Goal: Task Accomplishment & Management: Use online tool/utility

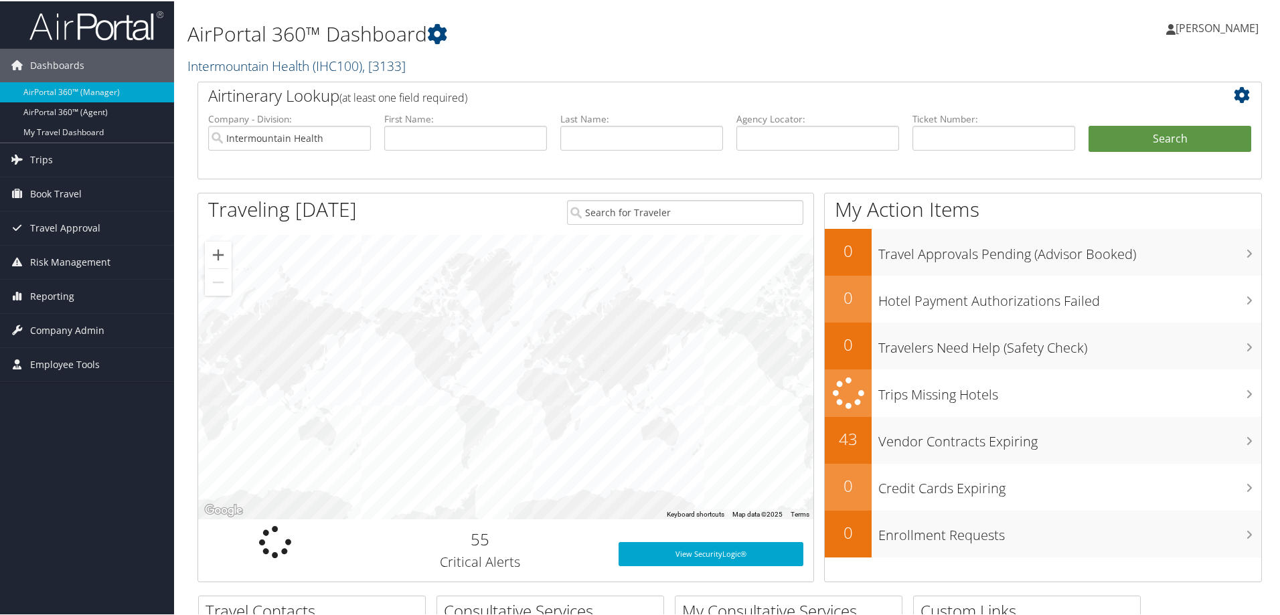
click at [252, 67] on link "Intermountain Health ( IHC100 ) , [ 3133 ]" at bounding box center [296, 65] width 218 height 18
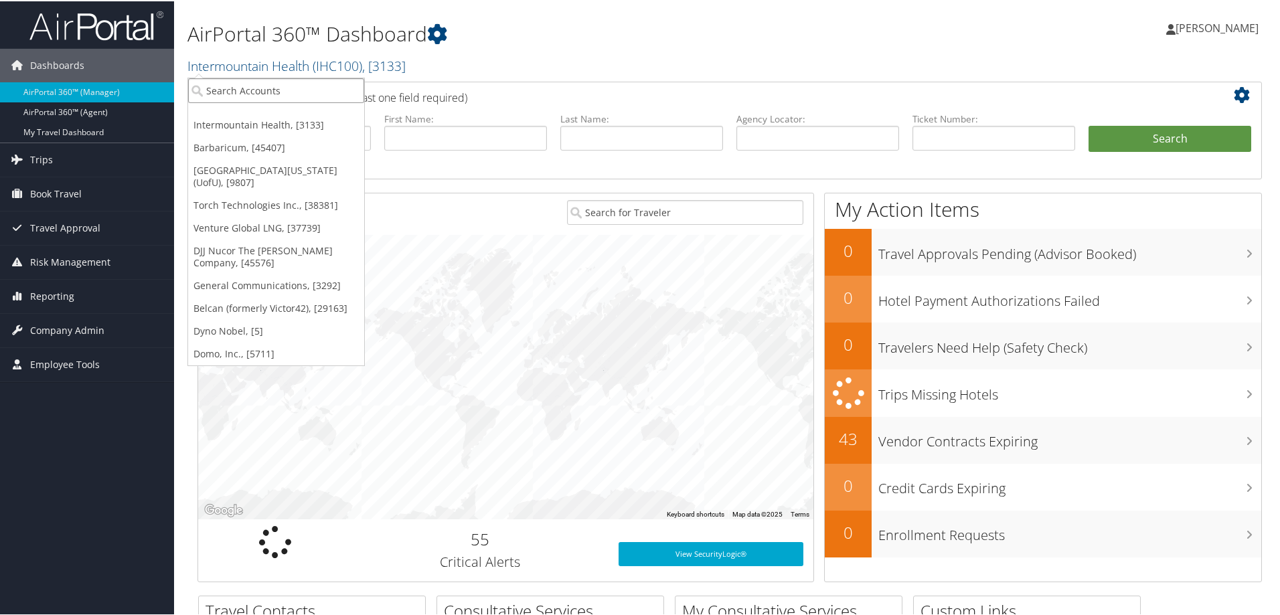
click at [256, 95] on input "search" at bounding box center [276, 89] width 176 height 25
type input "[PERSON_NAME]"
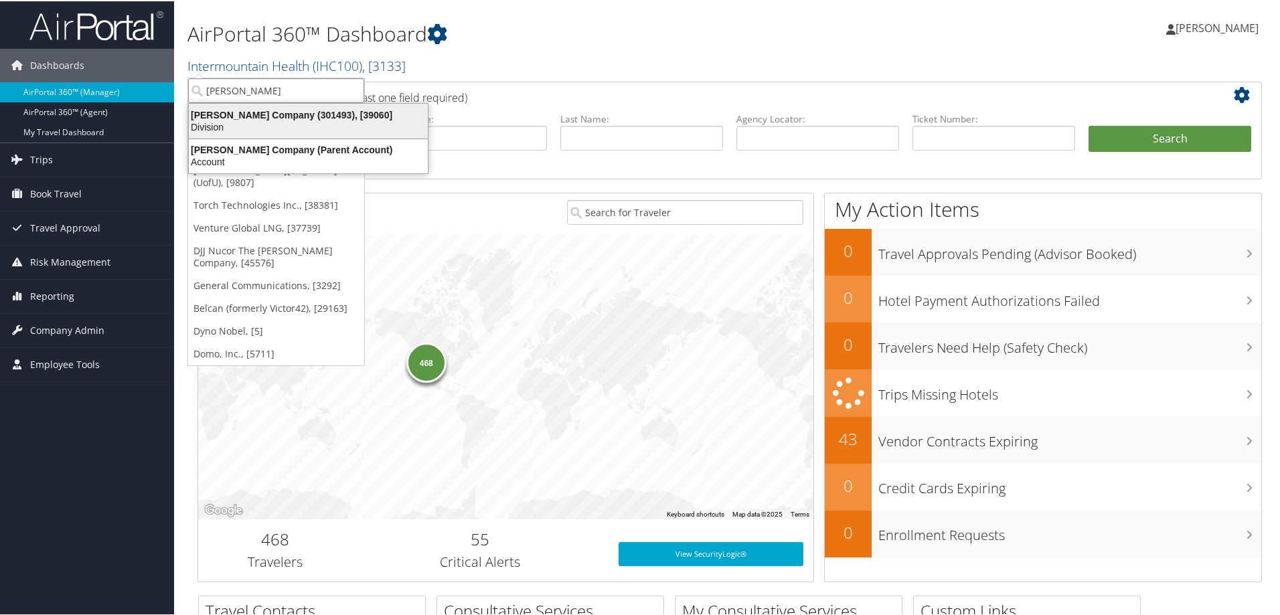
click at [242, 106] on div "Larry H. Miller Company (301493), [39060] Division" at bounding box center [308, 119] width 235 height 31
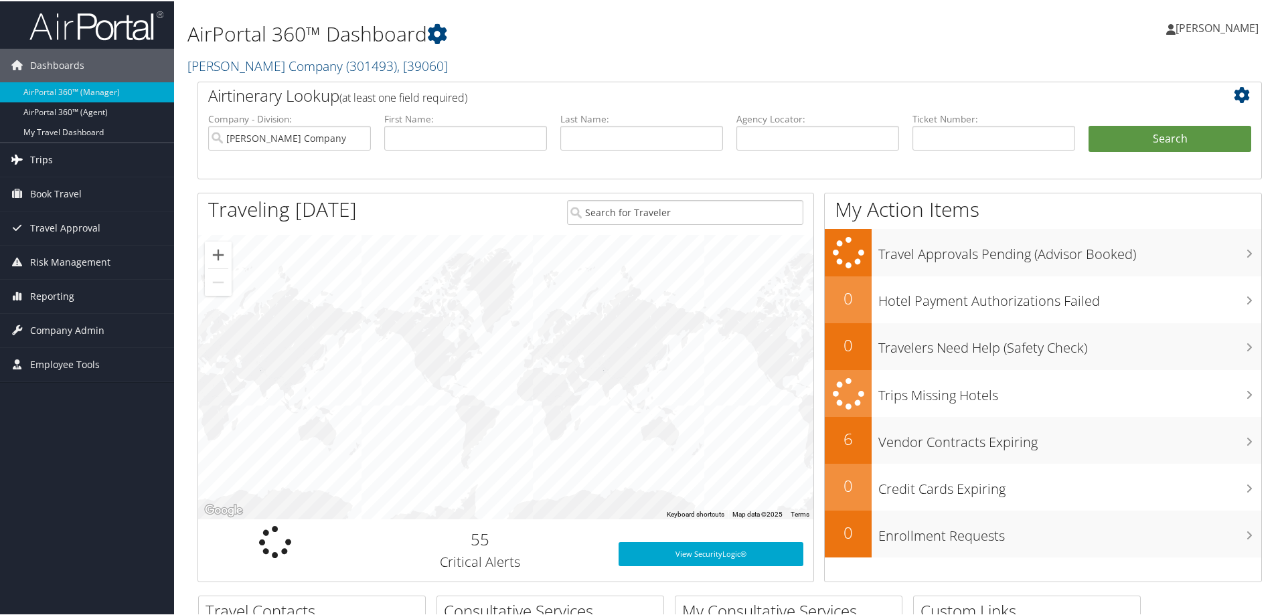
click at [56, 160] on link "Trips" at bounding box center [87, 158] width 174 height 33
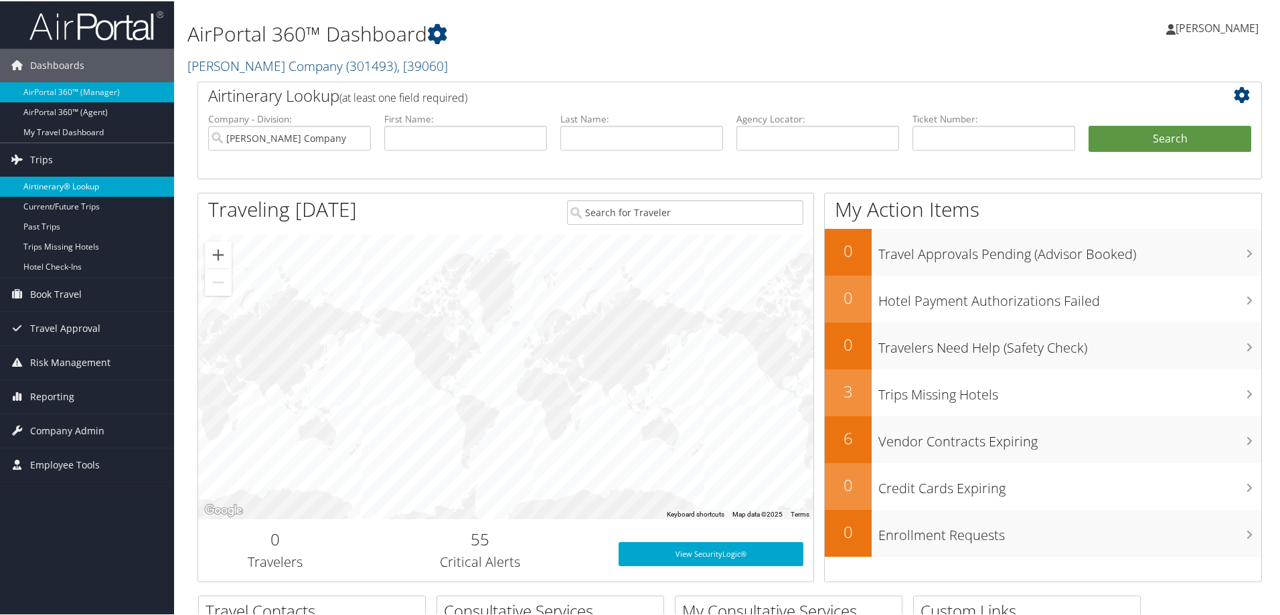
click at [46, 187] on link "Airtinerary® Lookup" at bounding box center [87, 185] width 174 height 20
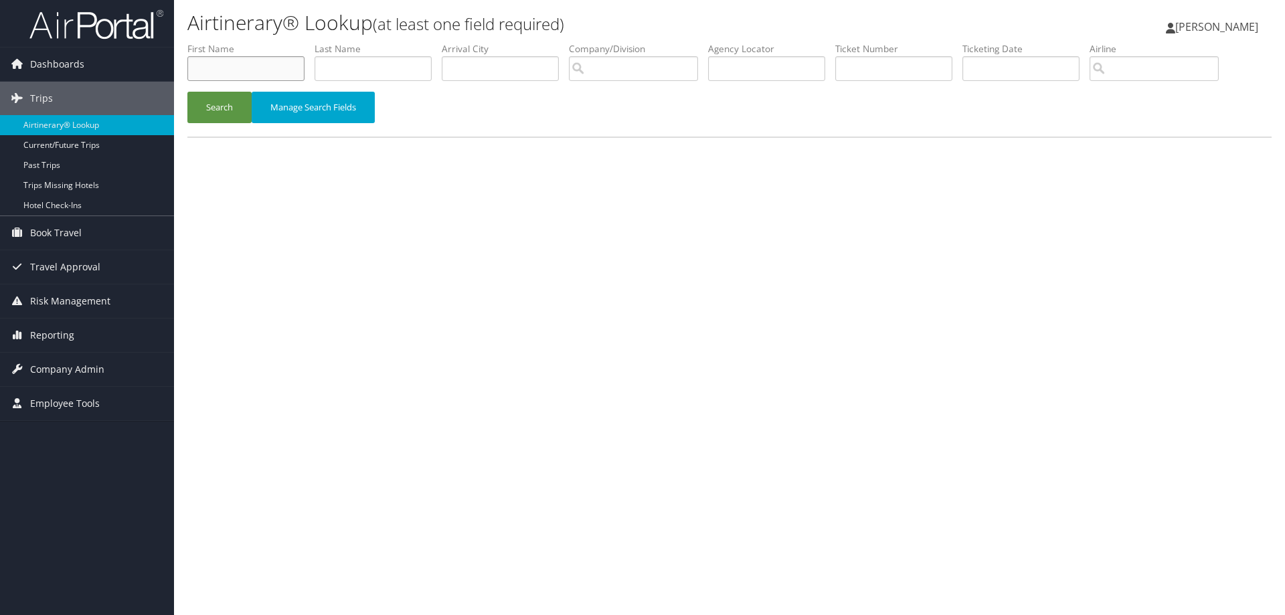
click at [270, 68] on input "text" at bounding box center [245, 68] width 117 height 25
type input "Cn94nb"
click at [226, 98] on button "Search" at bounding box center [219, 107] width 64 height 31
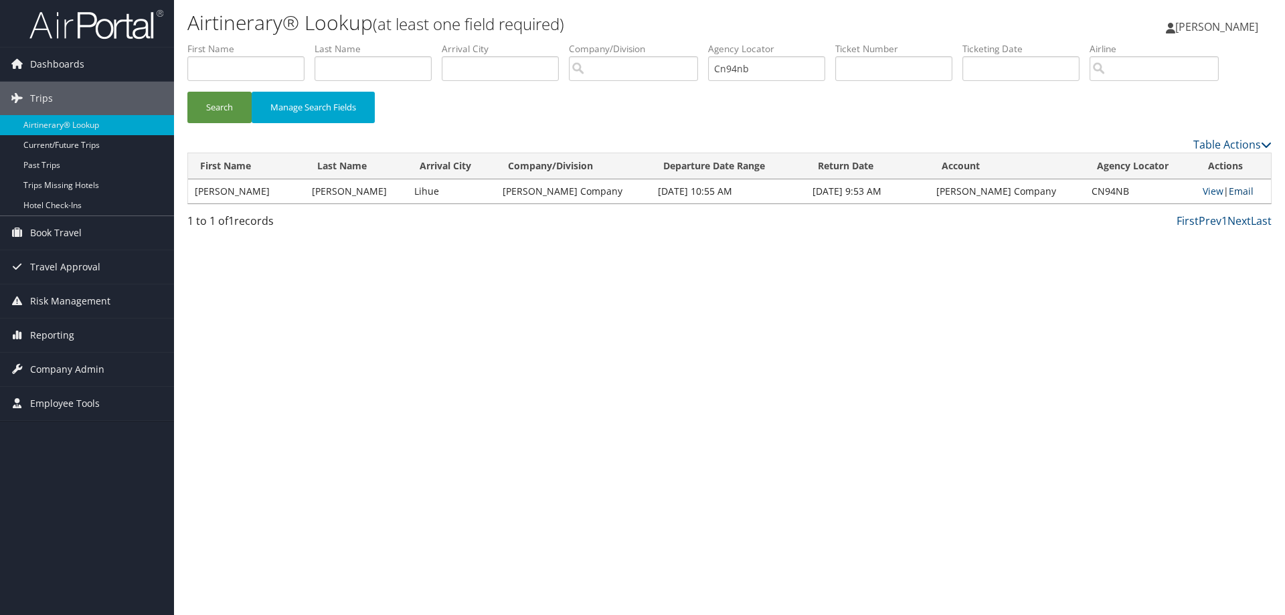
click at [1235, 190] on link "Email" at bounding box center [1241, 191] width 25 height 13
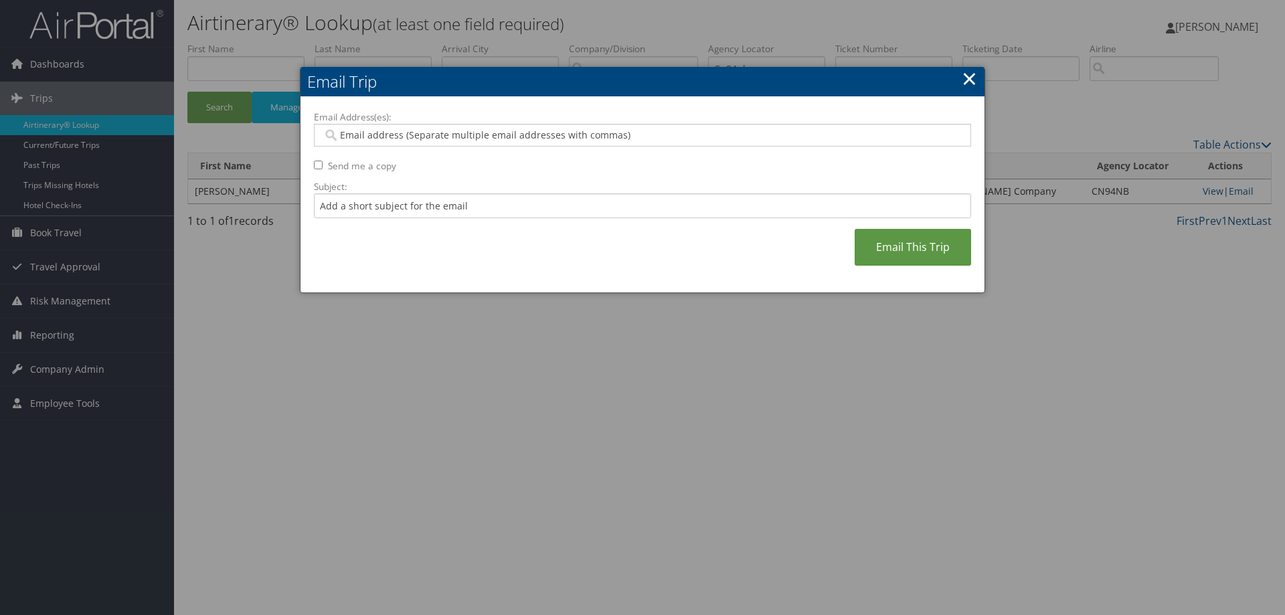
click at [366, 129] on input "Email Address(es):" at bounding box center [642, 134] width 639 height 13
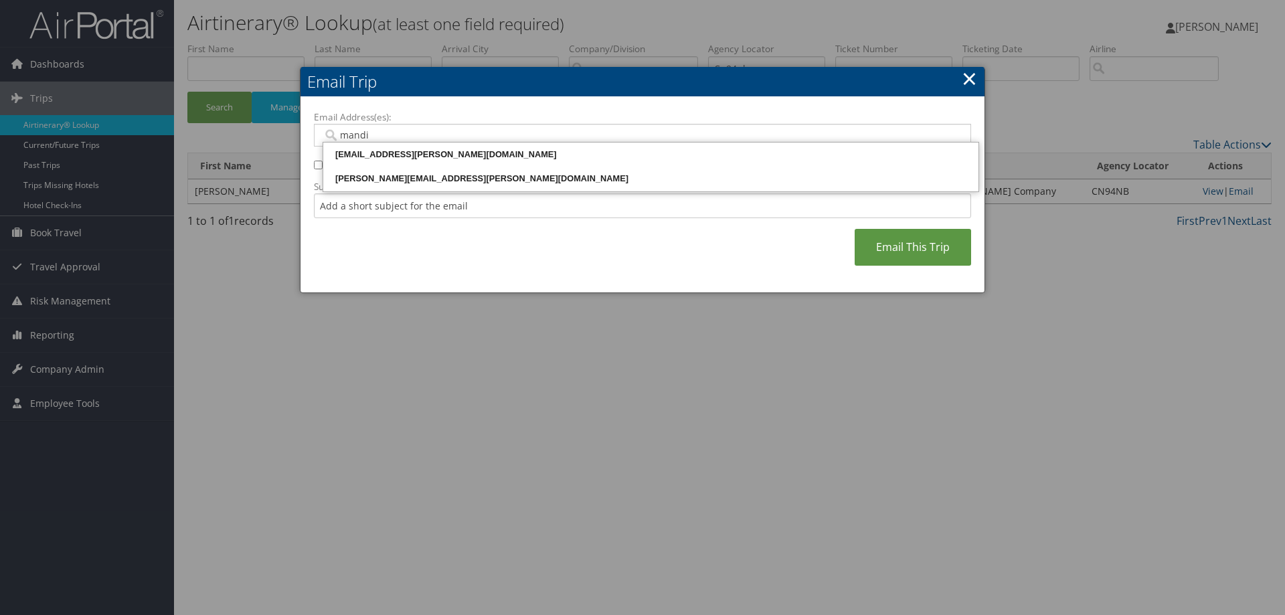
type input "mandi."
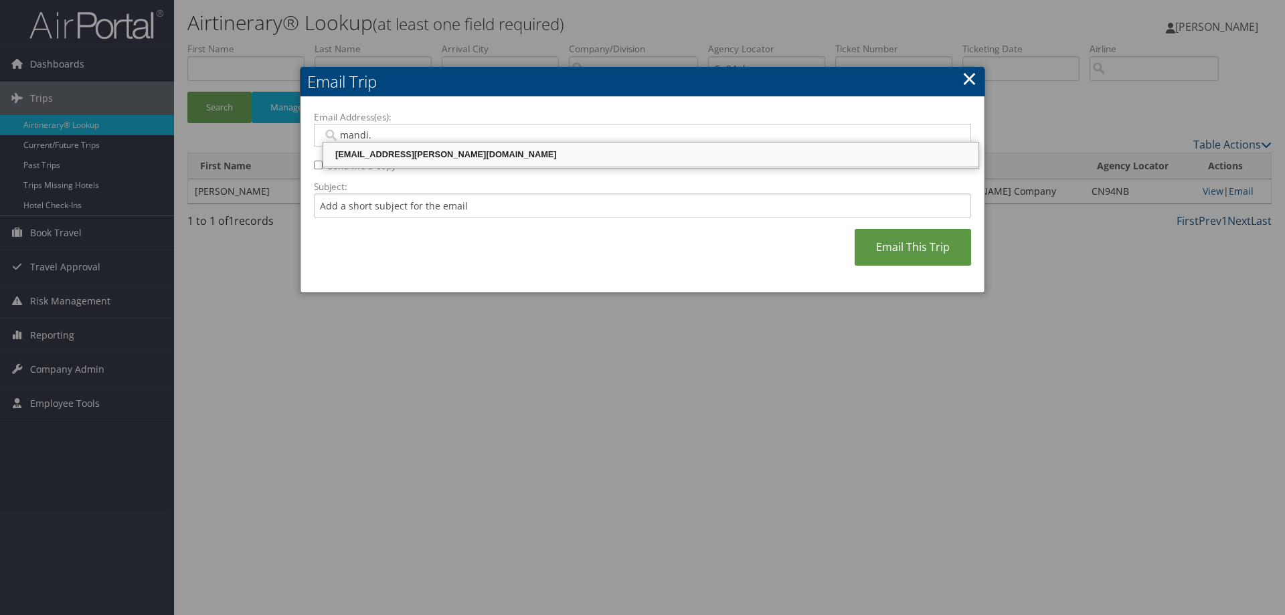
click at [374, 163] on div "[EMAIL_ADDRESS][PERSON_NAME][DOMAIN_NAME]" at bounding box center [650, 155] width 651 height 20
type input "[EMAIL_ADDRESS][PERSON_NAME][DOMAIN_NAME]"
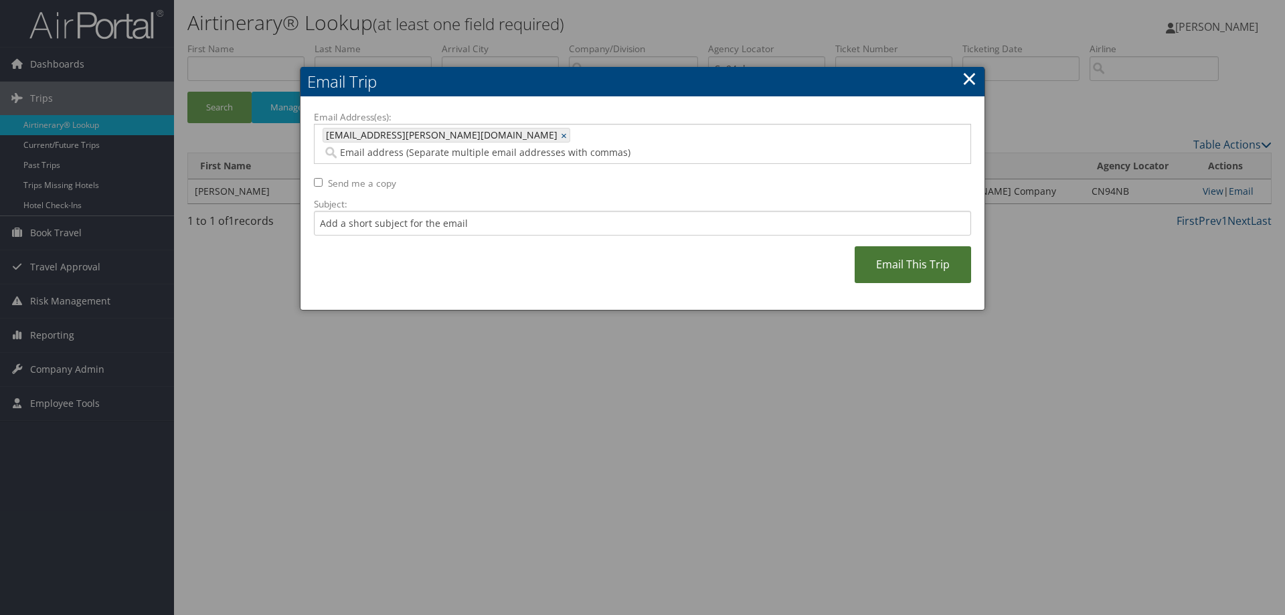
click at [916, 250] on link "Email This Trip" at bounding box center [913, 264] width 116 height 37
